Goal: Information Seeking & Learning: Learn about a topic

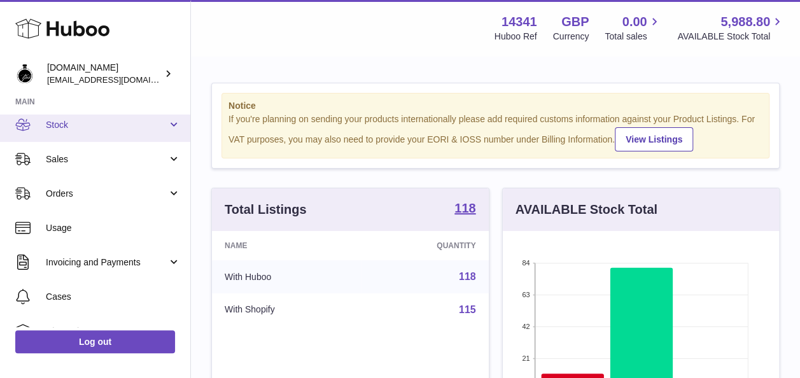
scroll to position [77, 0]
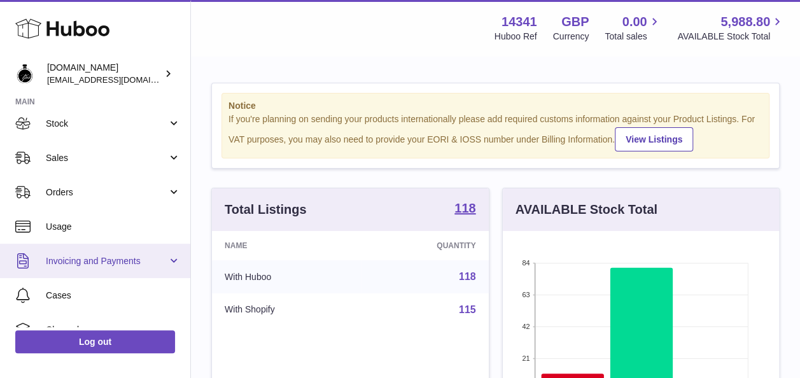
click at [129, 263] on span "Invoicing and Payments" at bounding box center [107, 261] width 122 height 12
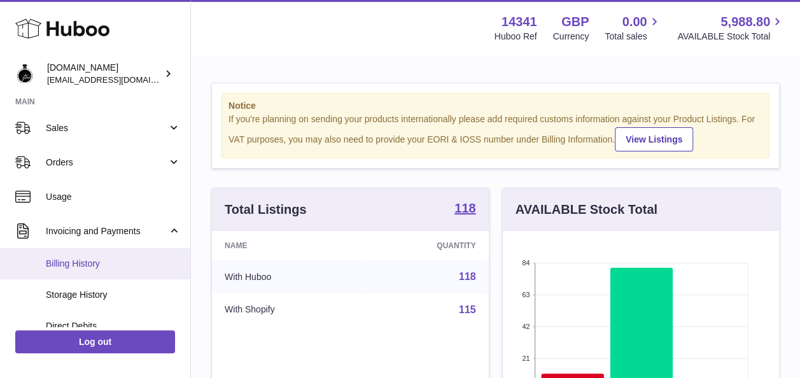
click at [137, 262] on span "Billing History" at bounding box center [113, 264] width 135 height 12
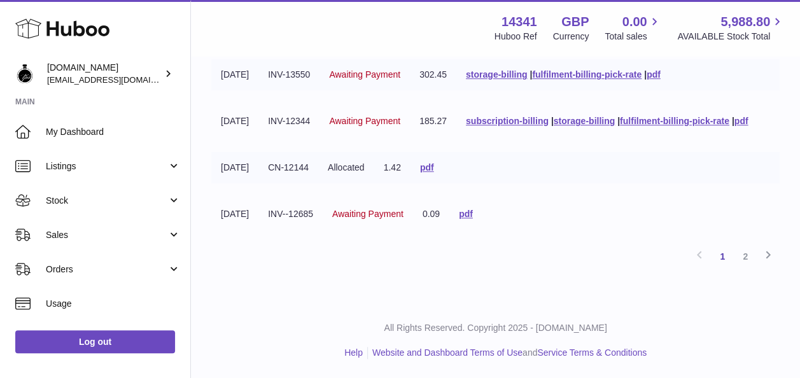
scroll to position [503, 0]
click at [742, 260] on link "2" at bounding box center [744, 256] width 23 height 23
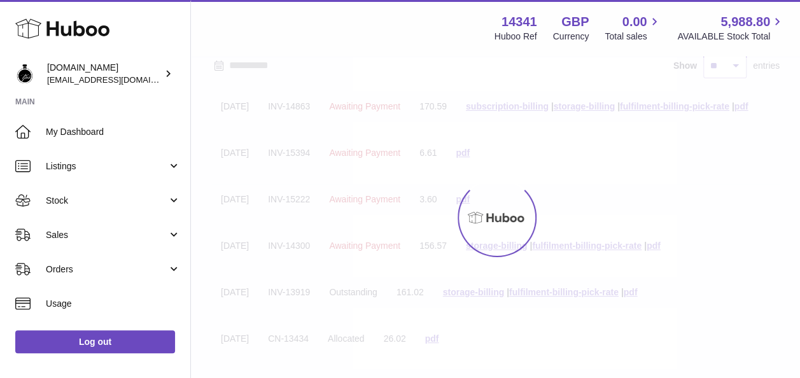
scroll to position [57, 0]
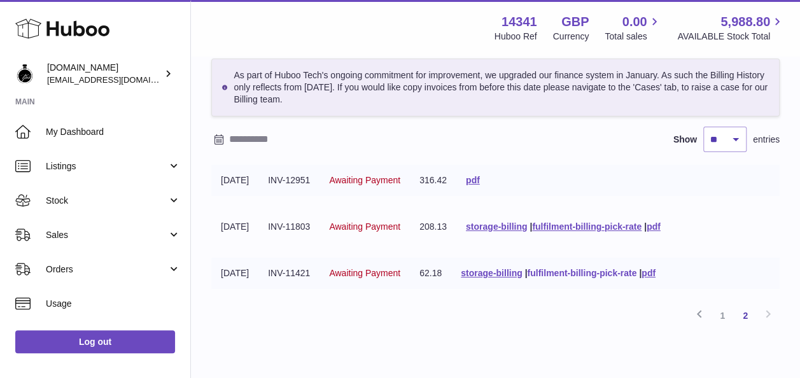
click at [603, 269] on link "fulfilment-billing-pick-rate" at bounding box center [581, 273] width 109 height 10
click at [568, 328] on div "Billing History As part of Huboo Tech's ongoing commitment for improvement, we …" at bounding box center [495, 181] width 609 height 362
click at [509, 273] on link "storage-billing" at bounding box center [491, 273] width 61 height 10
click at [454, 345] on div "Billing History As part of Huboo Tech's ongoing commitment for improvement, we …" at bounding box center [495, 181] width 609 height 362
click at [559, 272] on link "fulfilment-billing-pick-rate" at bounding box center [581, 273] width 109 height 10
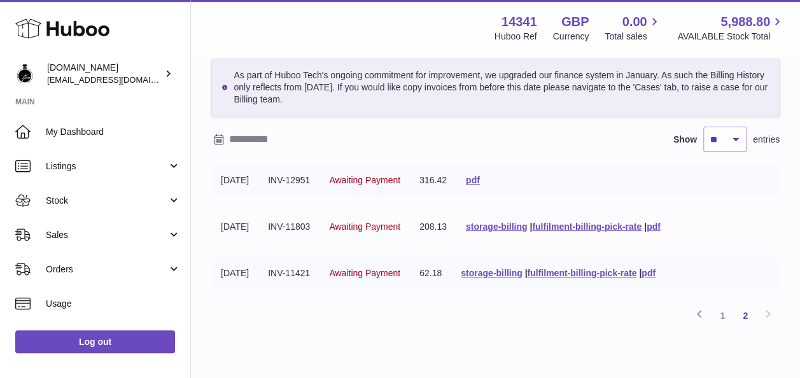
click at [484, 309] on div "Previous 1 2 Next" at bounding box center [495, 315] width 568 height 23
click at [522, 271] on link "storage-billing" at bounding box center [491, 273] width 61 height 10
click at [769, 200] on tbody "31-07-2025 INV-12951 Awaiting Payment 316.42 pdf 28-07-2025 INV-11803 Awaiting …" at bounding box center [495, 234] width 568 height 139
click at [573, 225] on link "fulfilment-billing-pick-rate" at bounding box center [586, 226] width 109 height 10
click at [598, 226] on link "fulfilment-billing-pick-rate" at bounding box center [586, 226] width 109 height 10
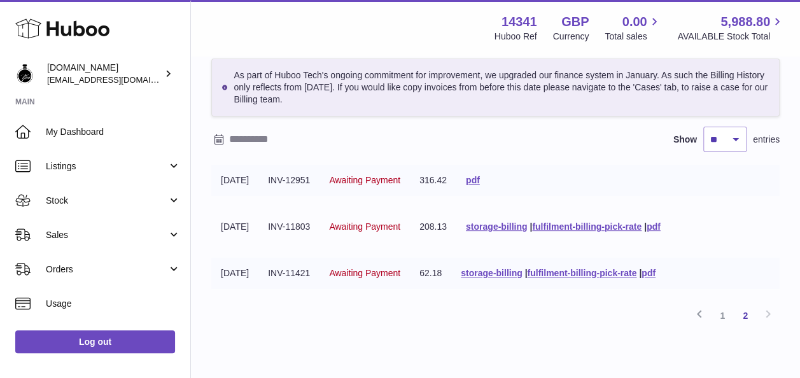
click at [796, 197] on div "Billing History As part of Huboo Tech's ongoing commitment for improvement, we …" at bounding box center [495, 181] width 609 height 362
click at [501, 223] on link "storage-billing" at bounding box center [496, 226] width 61 height 10
click at [775, 224] on tr "28-07-2025 INV-11803 Awaiting Payment 208.13 storage-billing | fulfilment-billi…" at bounding box center [495, 226] width 568 height 31
click at [725, 313] on link "1" at bounding box center [722, 315] width 23 height 23
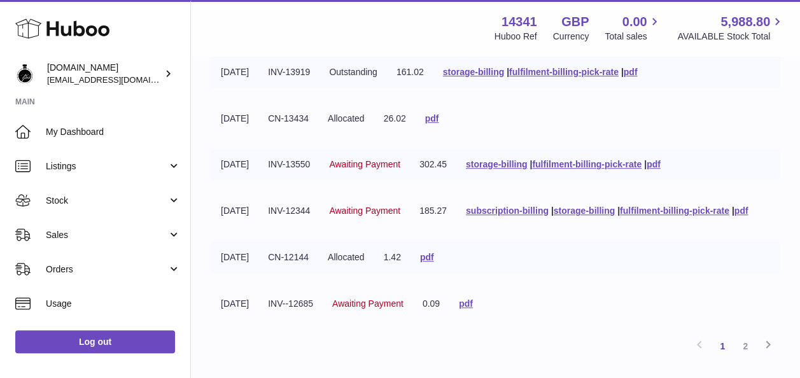
scroll to position [350, 0]
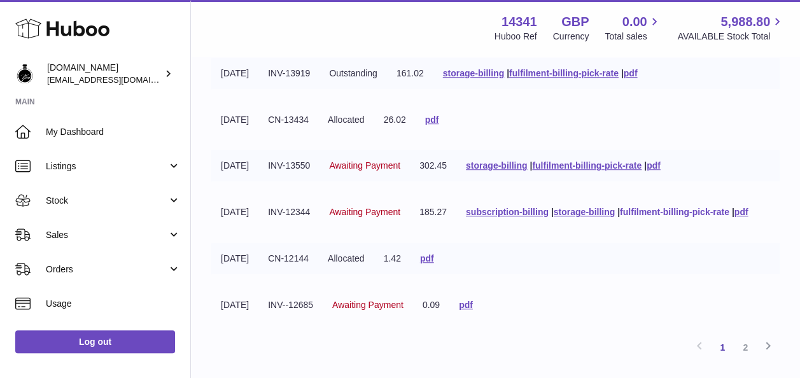
click at [620, 217] on link "fulfilment-billing-pick-rate" at bounding box center [674, 212] width 109 height 10
click at [754, 181] on tr "11-08-2025 INV-13550 Awaiting Payment 302.45 storage-billing | fulfilment-billi…" at bounding box center [495, 165] width 568 height 31
click at [553, 217] on link "storage-billing" at bounding box center [583, 212] width 61 height 10
click at [789, 118] on div "Billing History As part of Huboo Tech's ongoing commitment for improvement, we …" at bounding box center [495, 50] width 609 height 686
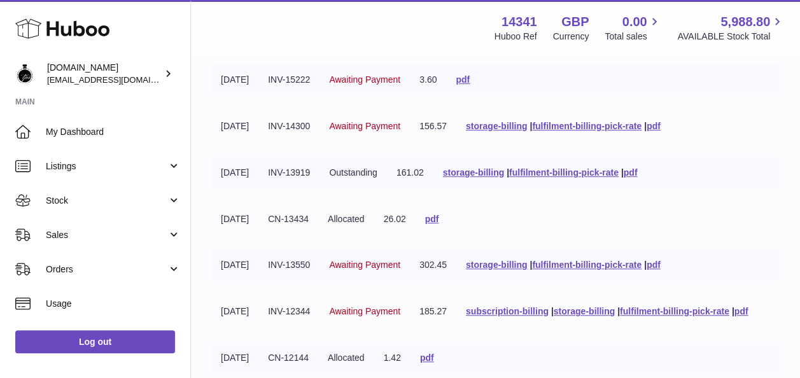
scroll to position [249, 0]
click at [636, 271] on link "fulfilment-billing-pick-rate" at bounding box center [586, 266] width 109 height 10
click at [782, 153] on div "Billing History As part of Huboo Tech's ongoing commitment for improvement, we …" at bounding box center [495, 151] width 609 height 686
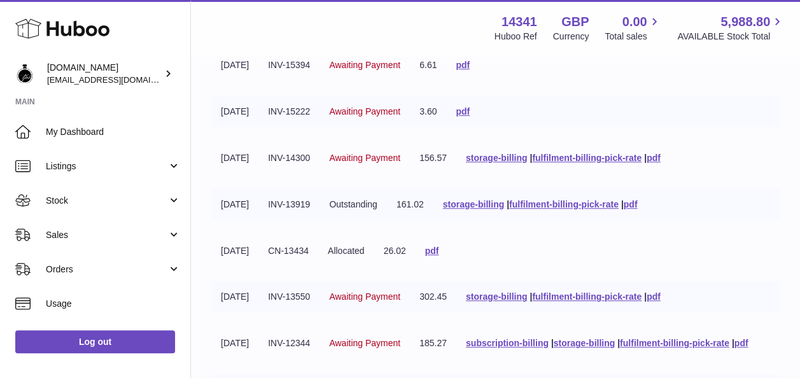
scroll to position [218, 0]
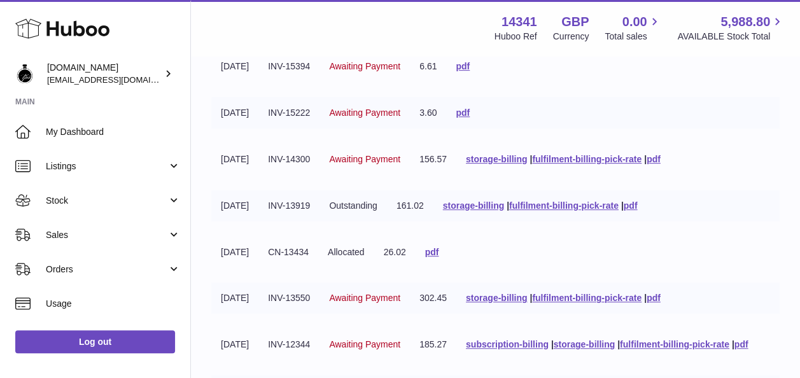
click at [477, 268] on tr "17-08-2025 CN-13434 Allocated 26.02 pdf" at bounding box center [495, 252] width 568 height 31
click at [581, 211] on link "fulfilment-billing-pick-rate" at bounding box center [563, 205] width 109 height 10
click at [765, 82] on tr "31-08-2025 INV-15394 Awaiting Payment 6.61 pdf" at bounding box center [495, 66] width 568 height 31
click at [485, 211] on link "storage-billing" at bounding box center [473, 205] width 61 height 10
click at [786, 88] on div "Billing History As part of Huboo Tech's ongoing commitment for improvement, we …" at bounding box center [495, 183] width 609 height 686
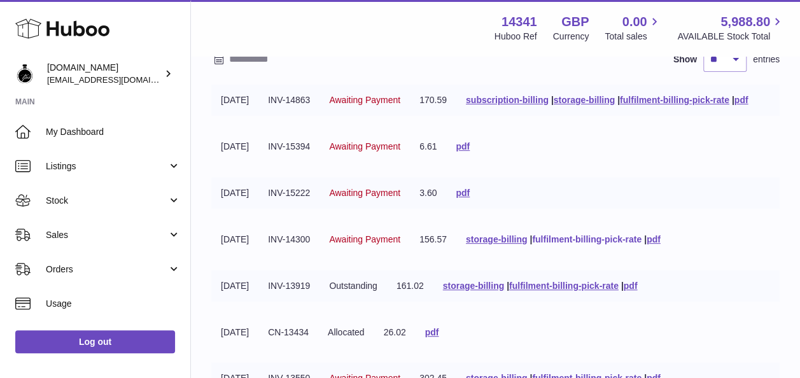
scroll to position [136, 0]
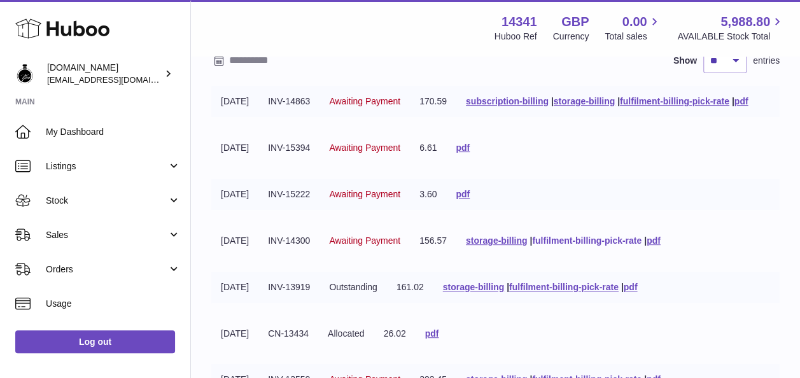
click at [622, 246] on link "fulfilment-billing-pick-rate" at bounding box center [586, 240] width 109 height 10
click at [772, 151] on tbody "01-09-2025 INV-14863 Awaiting Payment 170.59 subscription-billing | storage-bil…" at bounding box center [495, 318] width 568 height 464
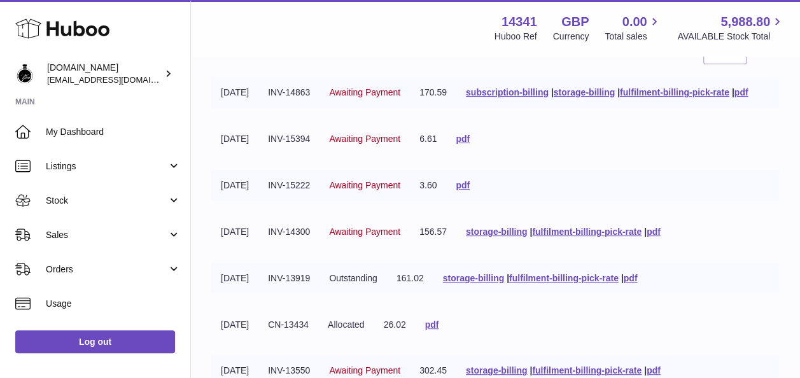
scroll to position [120, 0]
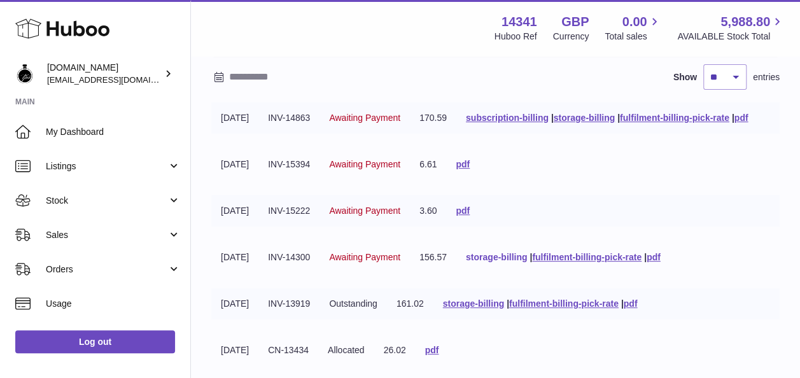
click at [496, 262] on link "storage-billing" at bounding box center [496, 257] width 61 height 10
click at [796, 190] on div "Billing History As part of Huboo Tech's ongoing commitment for improvement, we …" at bounding box center [495, 281] width 609 height 686
click at [620, 123] on link "fulfilment-billing-pick-rate" at bounding box center [674, 118] width 109 height 10
click at [784, 112] on div "Billing History As part of Huboo Tech's ongoing commitment for improvement, we …" at bounding box center [495, 281] width 609 height 686
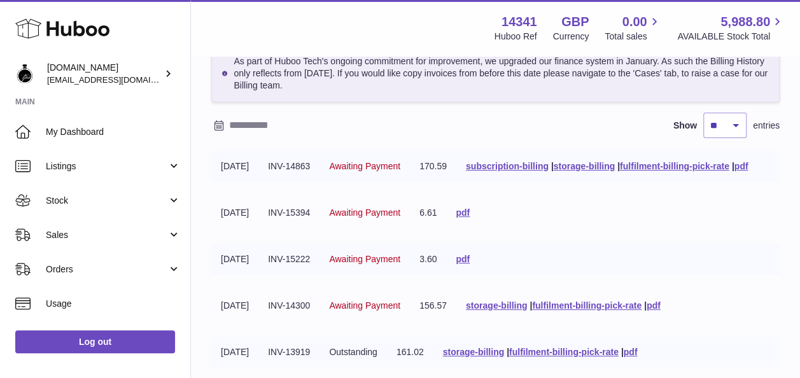
scroll to position [69, 0]
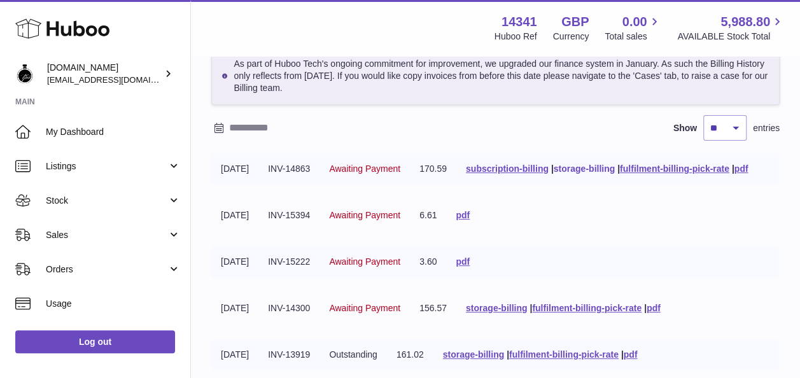
click at [553, 174] on link "storage-billing" at bounding box center [583, 168] width 61 height 10
click at [740, 184] on tr "01-09-2025 INV-14863 Awaiting Payment 170.59 subscription-billing | storage-bil…" at bounding box center [495, 168] width 568 height 31
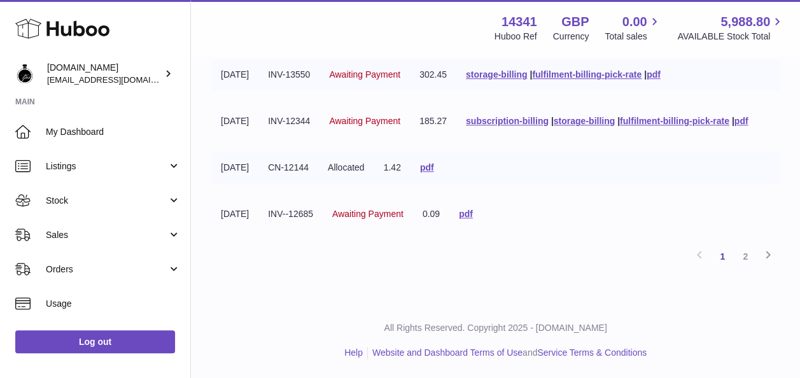
scroll to position [0, 0]
